Goal: Task Accomplishment & Management: Manage account settings

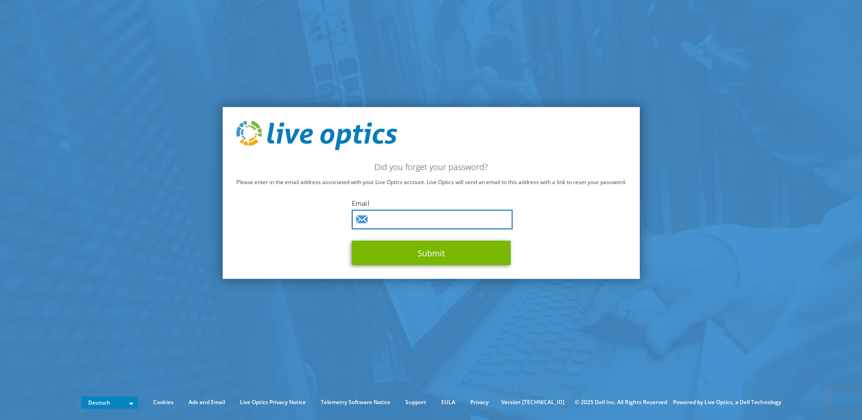
click at [373, 217] on input "text" at bounding box center [432, 220] width 161 height 20
type input "[PERSON_NAME][EMAIL_ADDRESS][PERSON_NAME][DOMAIN_NAME][PERSON_NAME]"
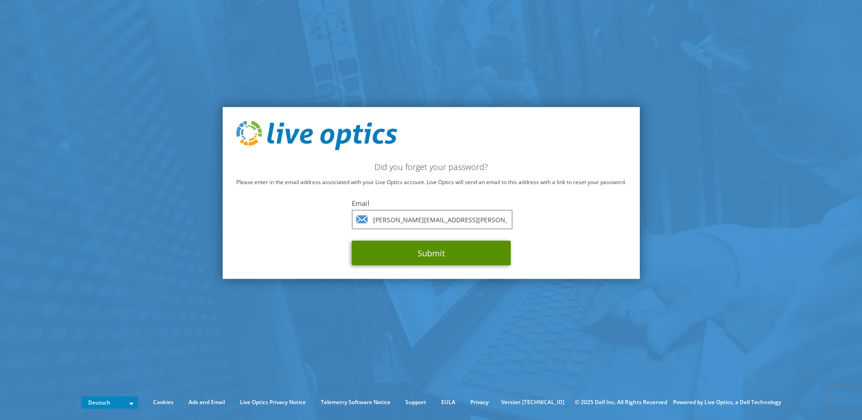
click at [397, 254] on button "Submit" at bounding box center [431, 253] width 159 height 25
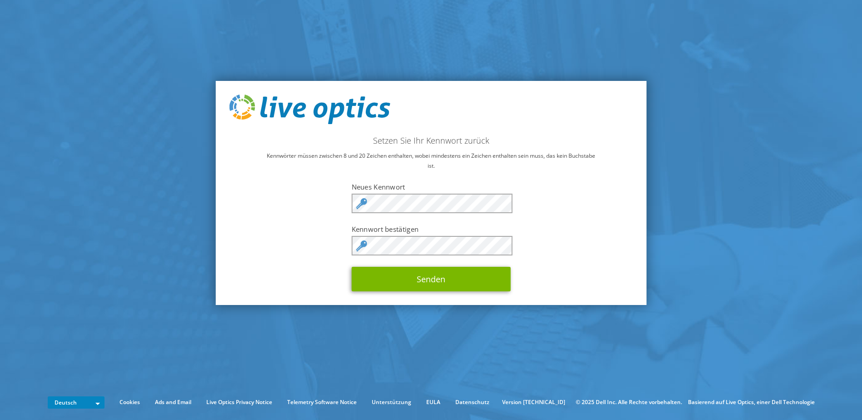
drag, startPoint x: 301, startPoint y: 234, endPoint x: 303, endPoint y: 243, distance: 9.6
click at [301, 234] on div "Setzen Sie Ihr Kennwort zurück Kennwörter müssen zwischen 8 und 20 Zeichen enth…" at bounding box center [430, 193] width 431 height 225
click at [434, 280] on button "Senden" at bounding box center [431, 279] width 159 height 25
